Goal: Task Accomplishment & Management: Manage account settings

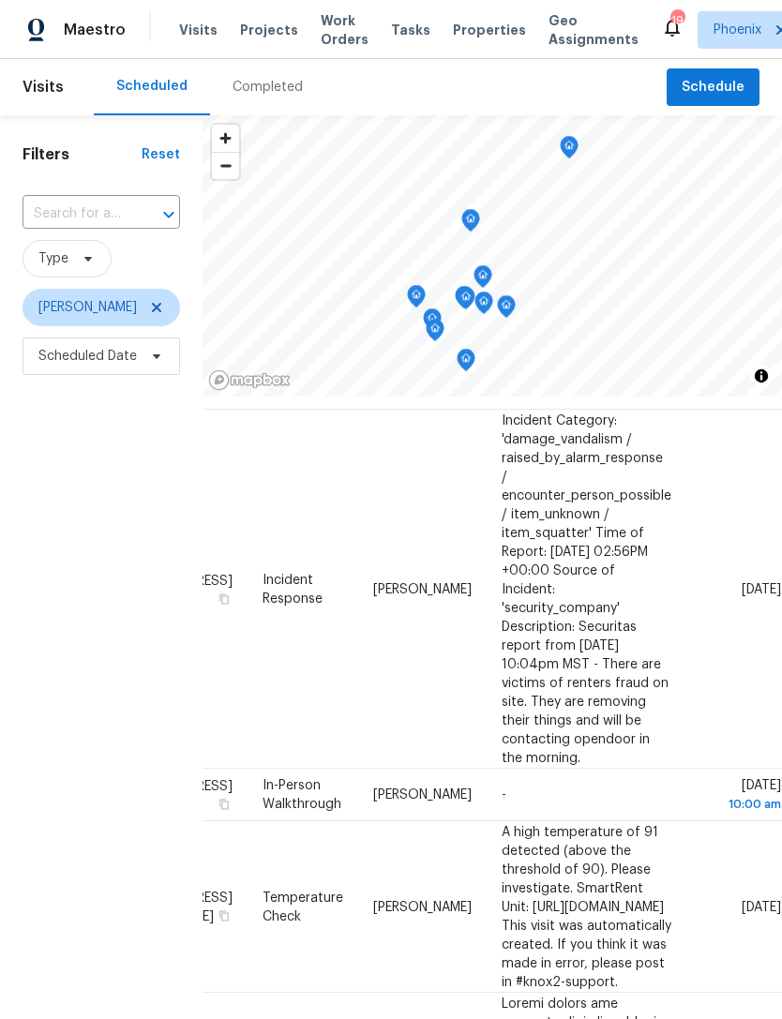
scroll to position [56, 144]
click at [0, 0] on icon at bounding box center [0, 0] width 0 height 0
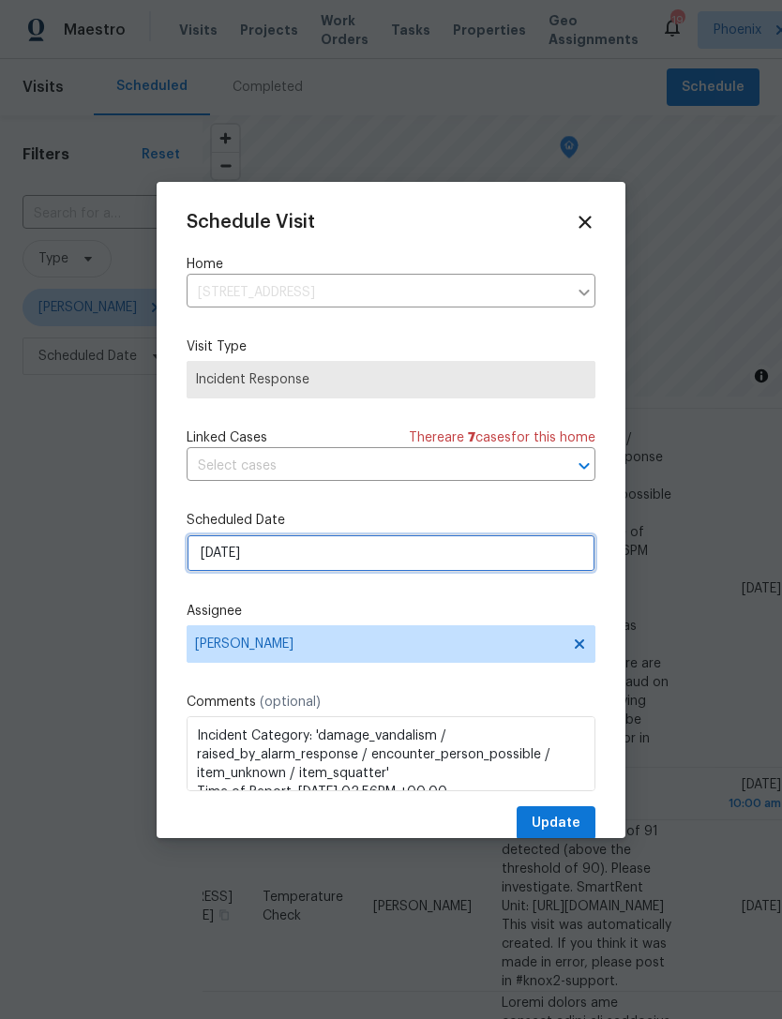
click at [286, 564] on input "[DATE]" at bounding box center [390, 552] width 409 height 37
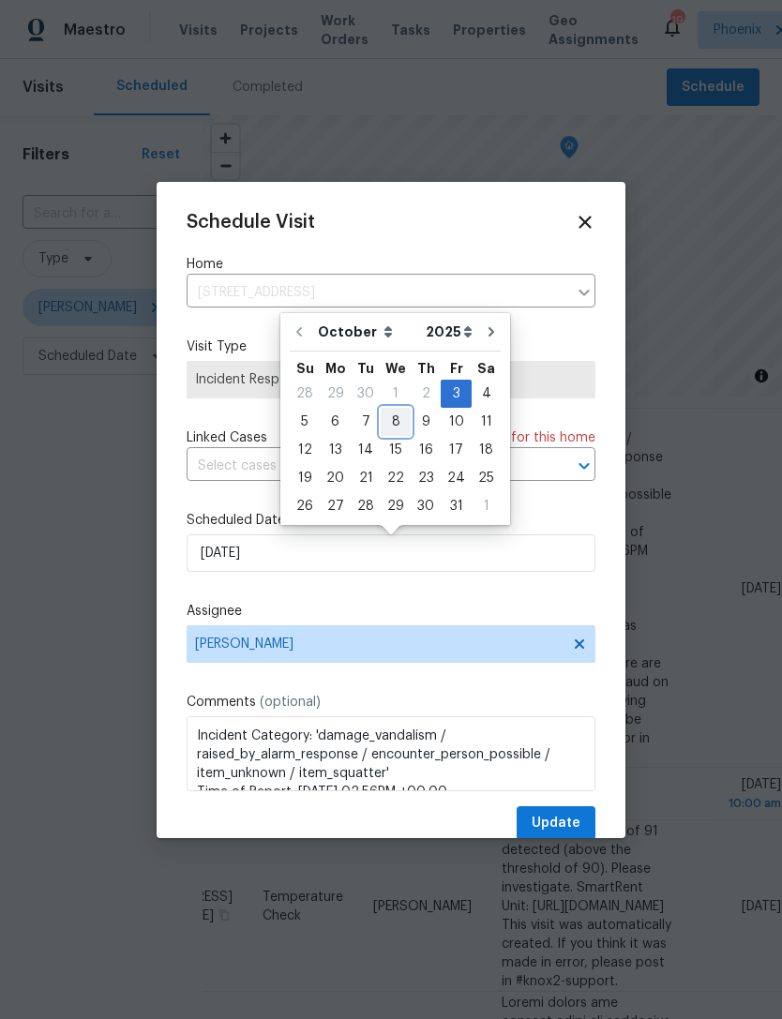
click at [388, 418] on div "8" at bounding box center [395, 422] width 30 height 26
type input "[DATE]"
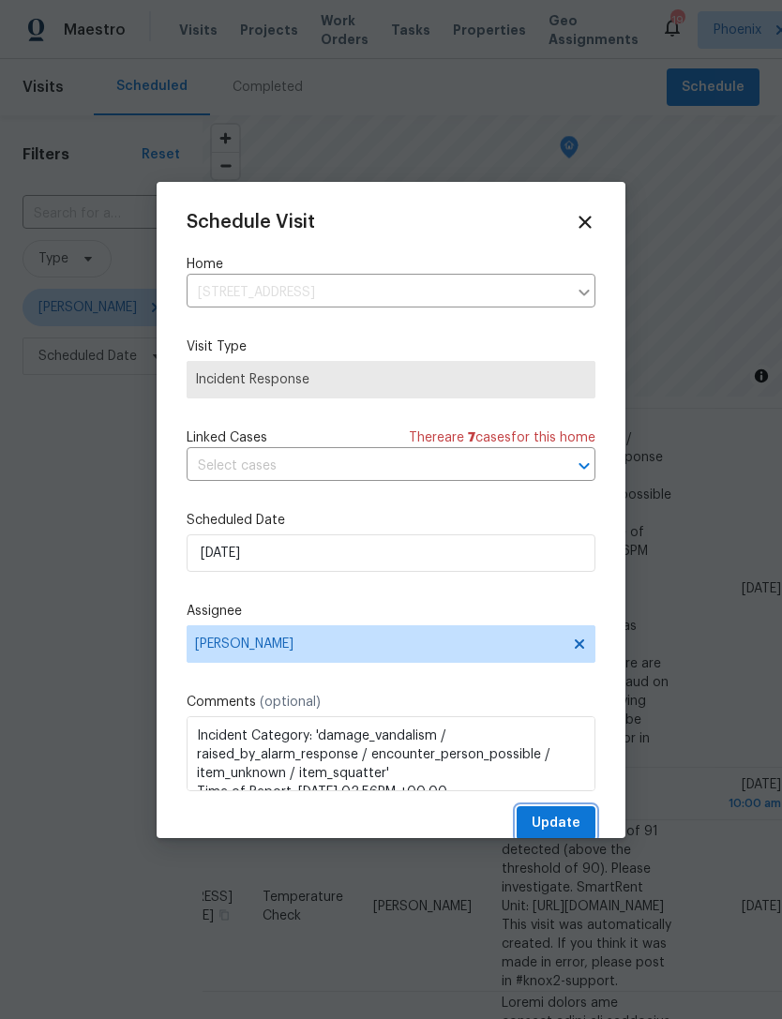
click at [551, 826] on span "Update" at bounding box center [555, 823] width 49 height 23
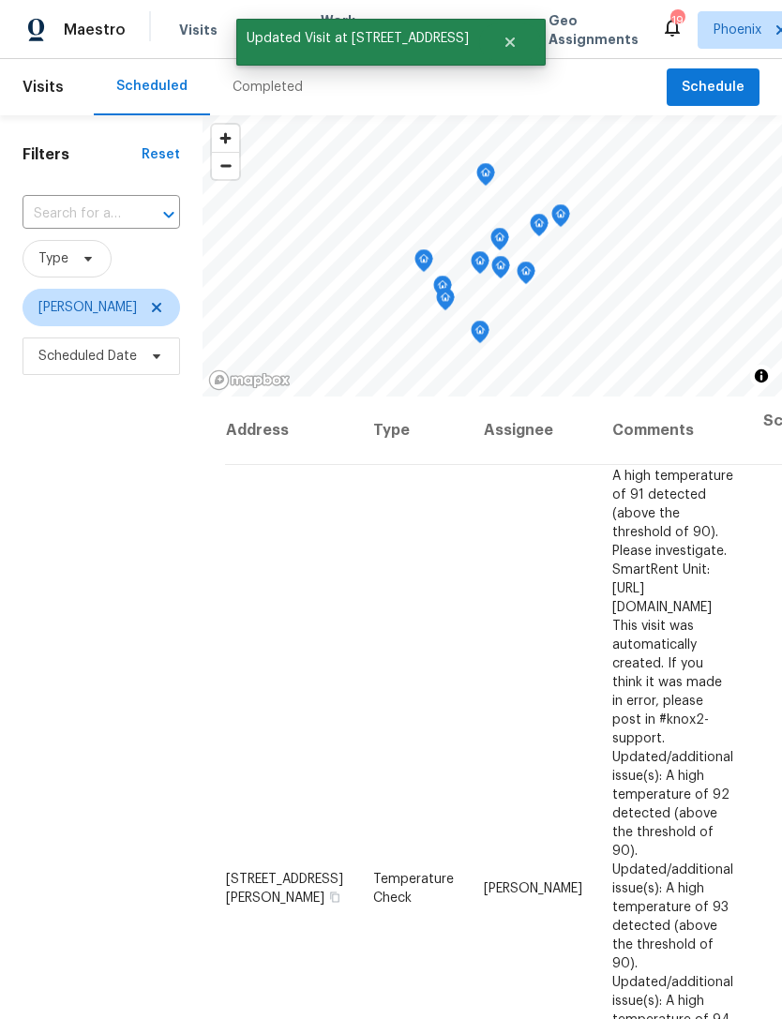
scroll to position [0, 0]
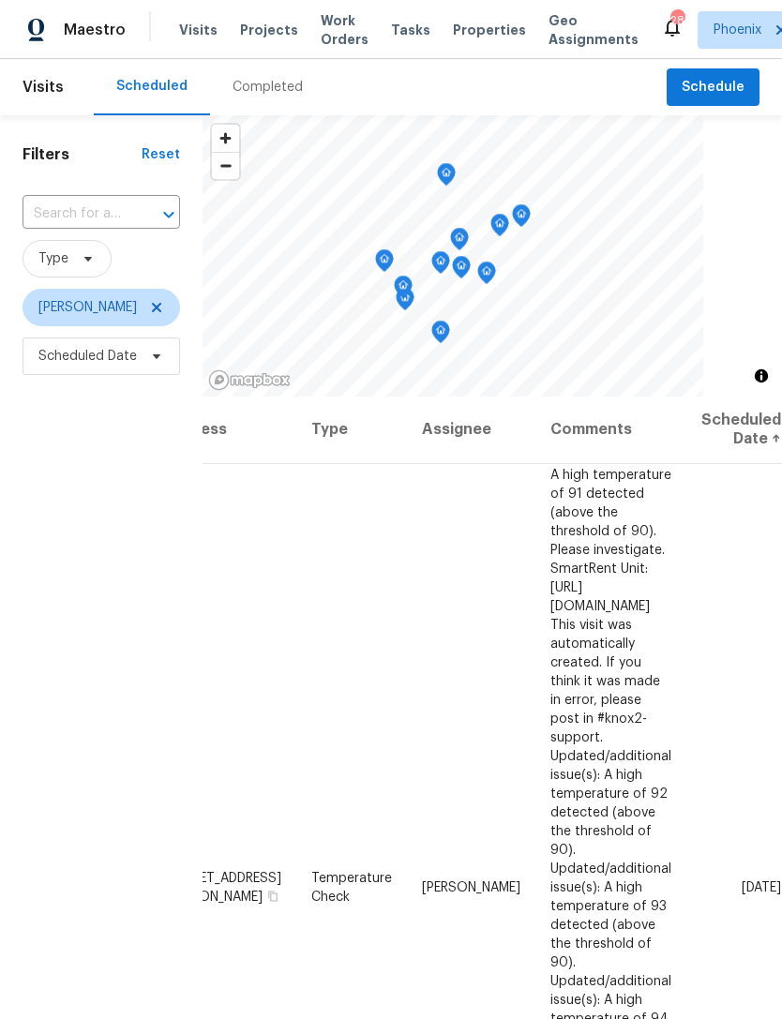
scroll to position [1, 144]
click at [0, 0] on icon at bounding box center [0, 0] width 0 height 0
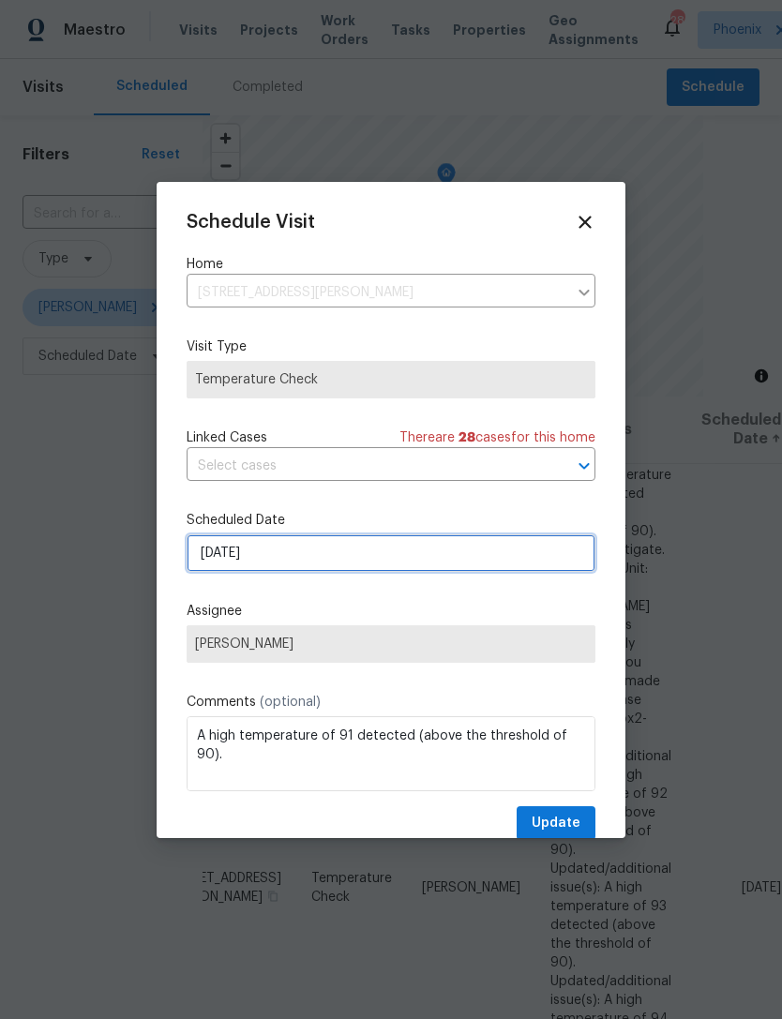
click at [317, 553] on input "[DATE]" at bounding box center [390, 552] width 409 height 37
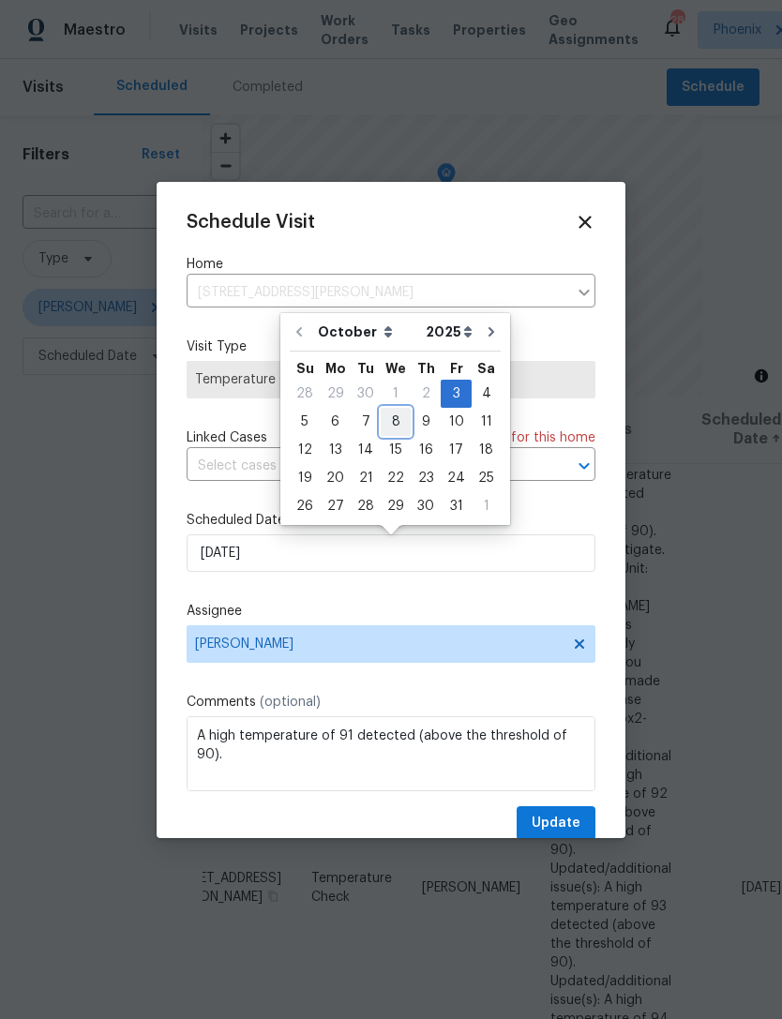
click at [390, 416] on div "8" at bounding box center [395, 422] width 30 height 26
type input "[DATE]"
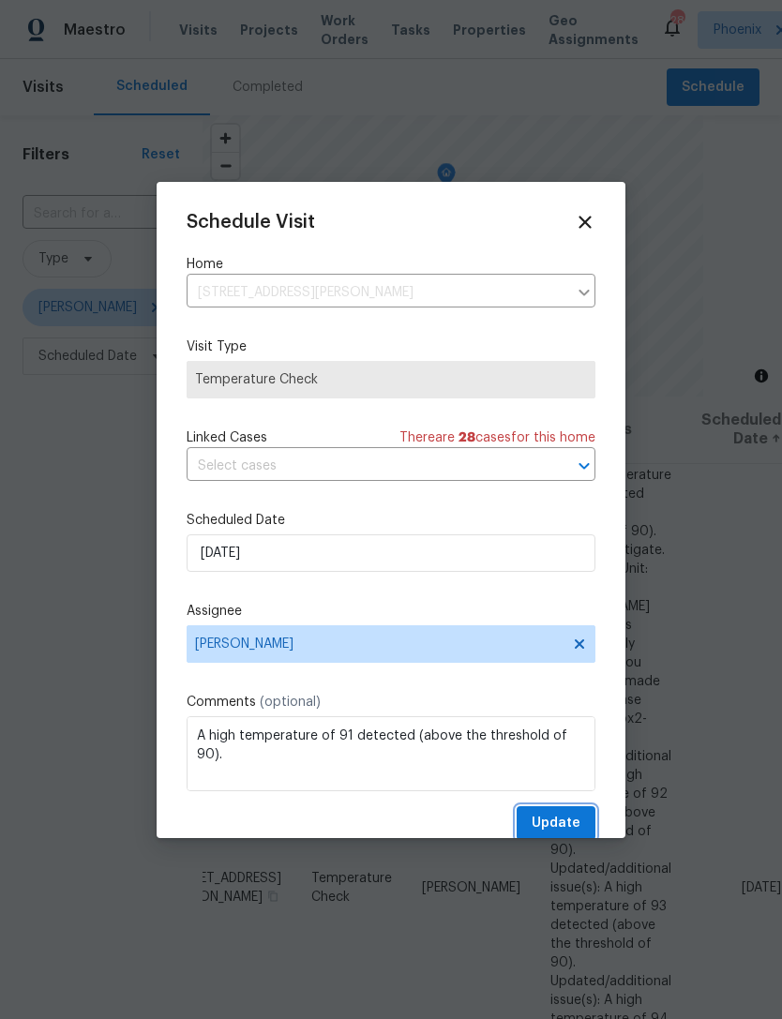
click at [564, 827] on span "Update" at bounding box center [555, 823] width 49 height 23
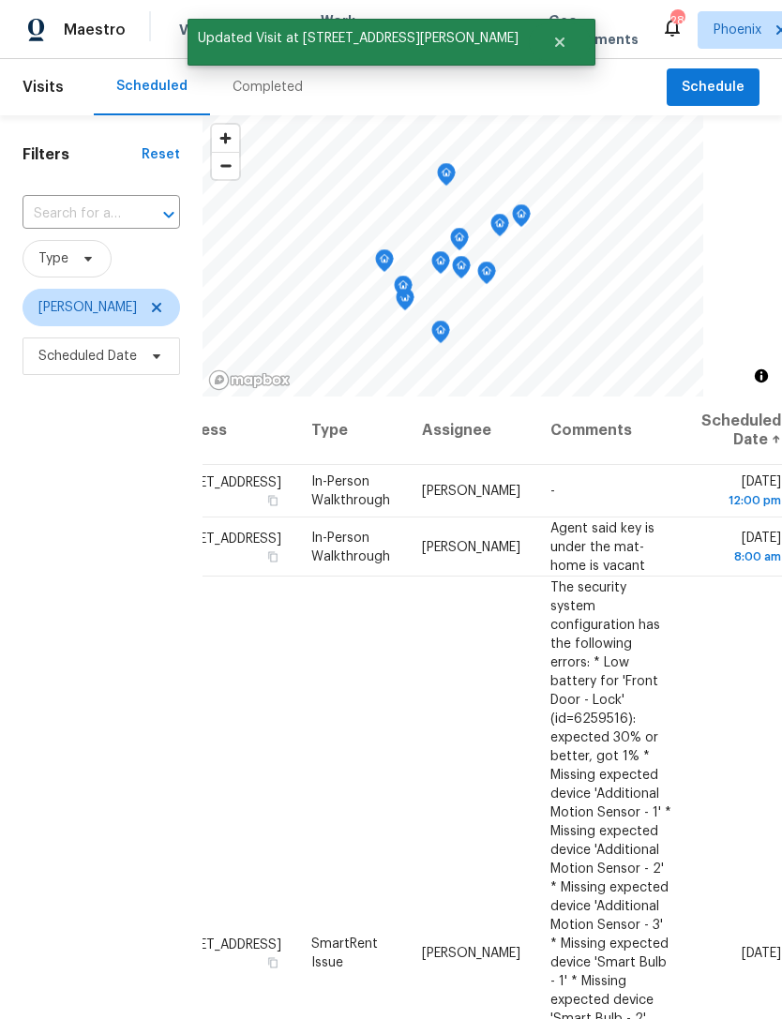
scroll to position [0, 144]
